Goal: Entertainment & Leisure: Consume media (video, audio)

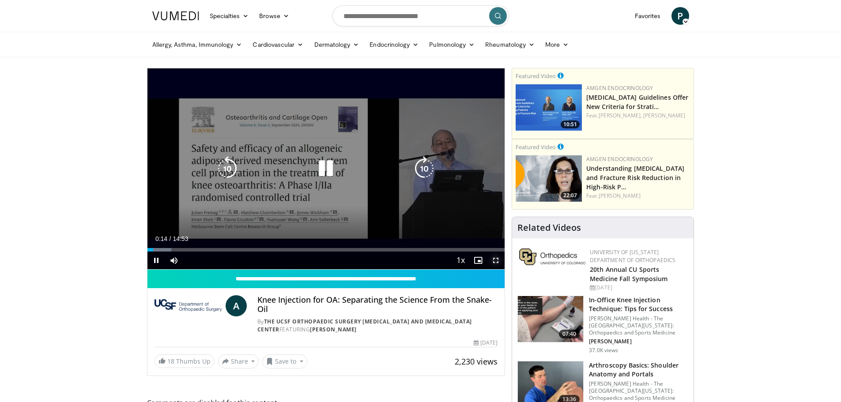
drag, startPoint x: 496, startPoint y: 259, endPoint x: 496, endPoint y: 312, distance: 53.4
click at [496, 259] on span "Video Player" at bounding box center [496, 261] width 18 height 18
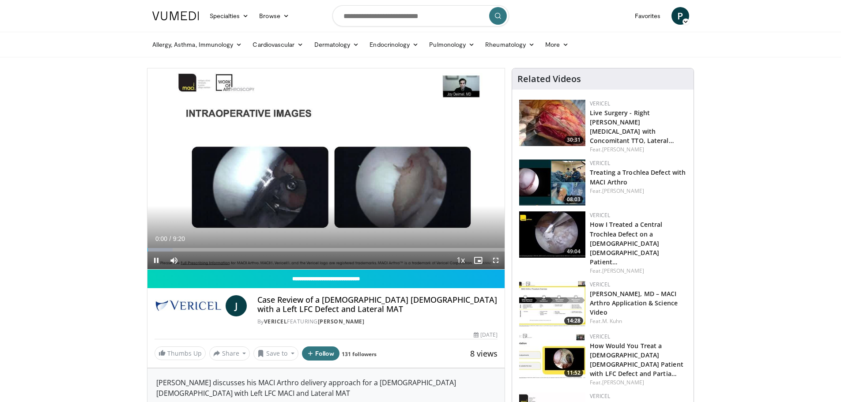
click at [494, 260] on span "Video Player" at bounding box center [496, 261] width 18 height 18
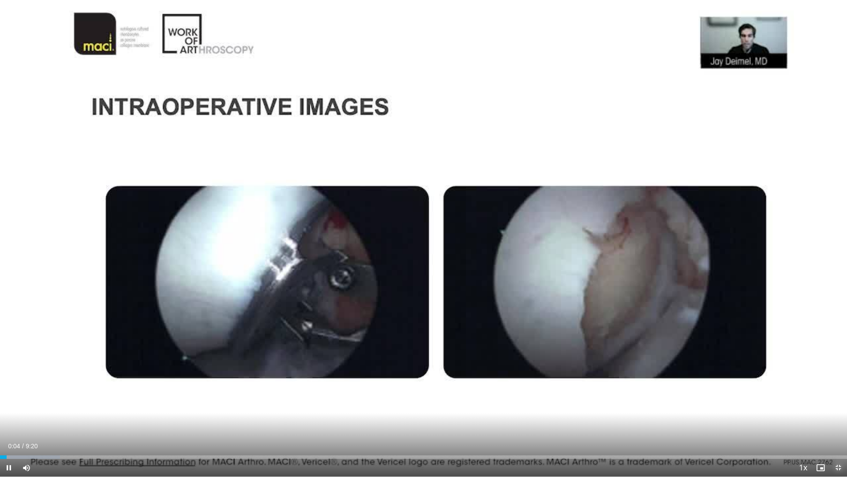
click at [840, 402] on span "Video Player" at bounding box center [839, 467] width 18 height 18
